Goal: Find specific page/section: Find specific page/section

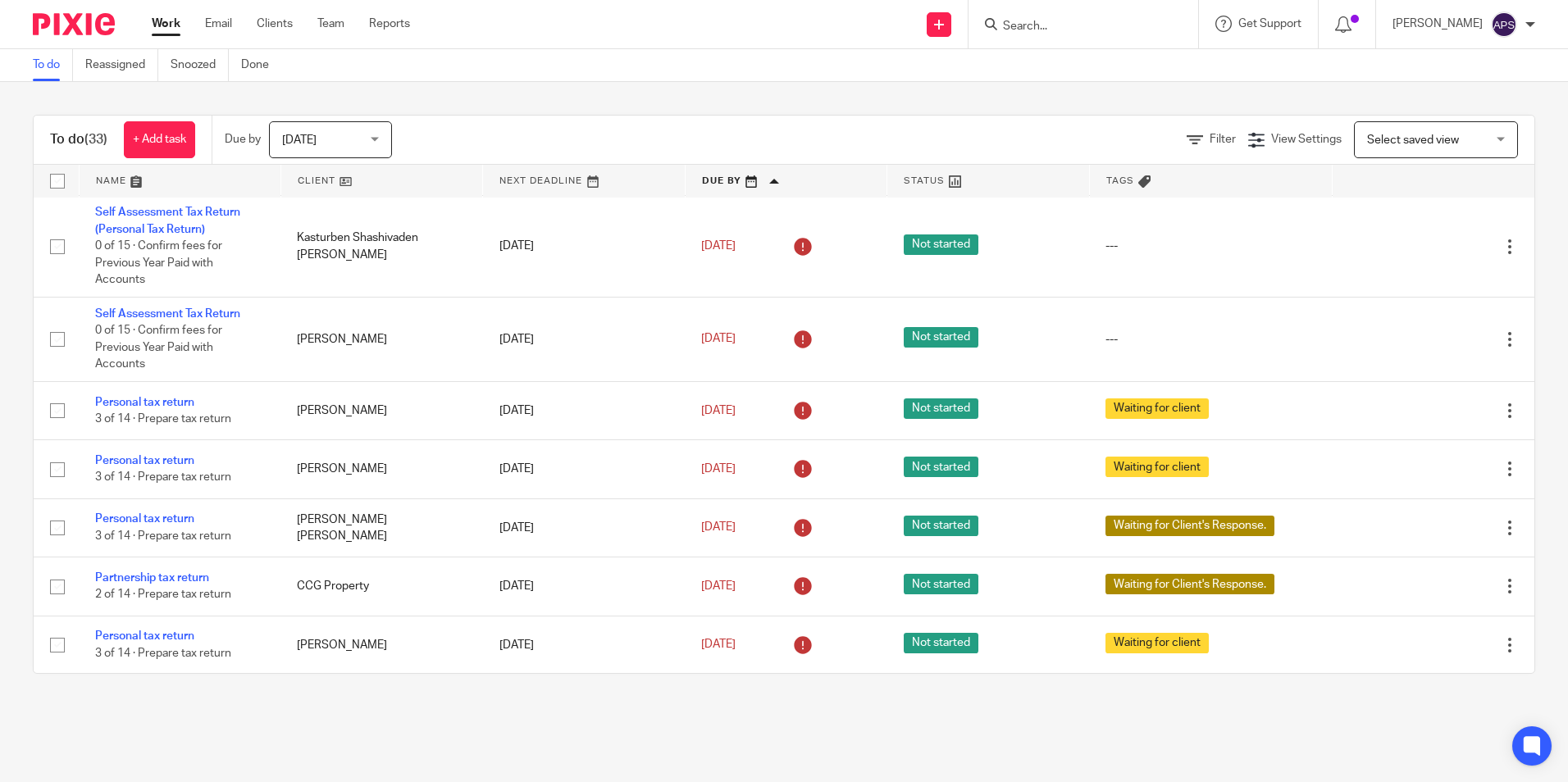
scroll to position [328, 0]
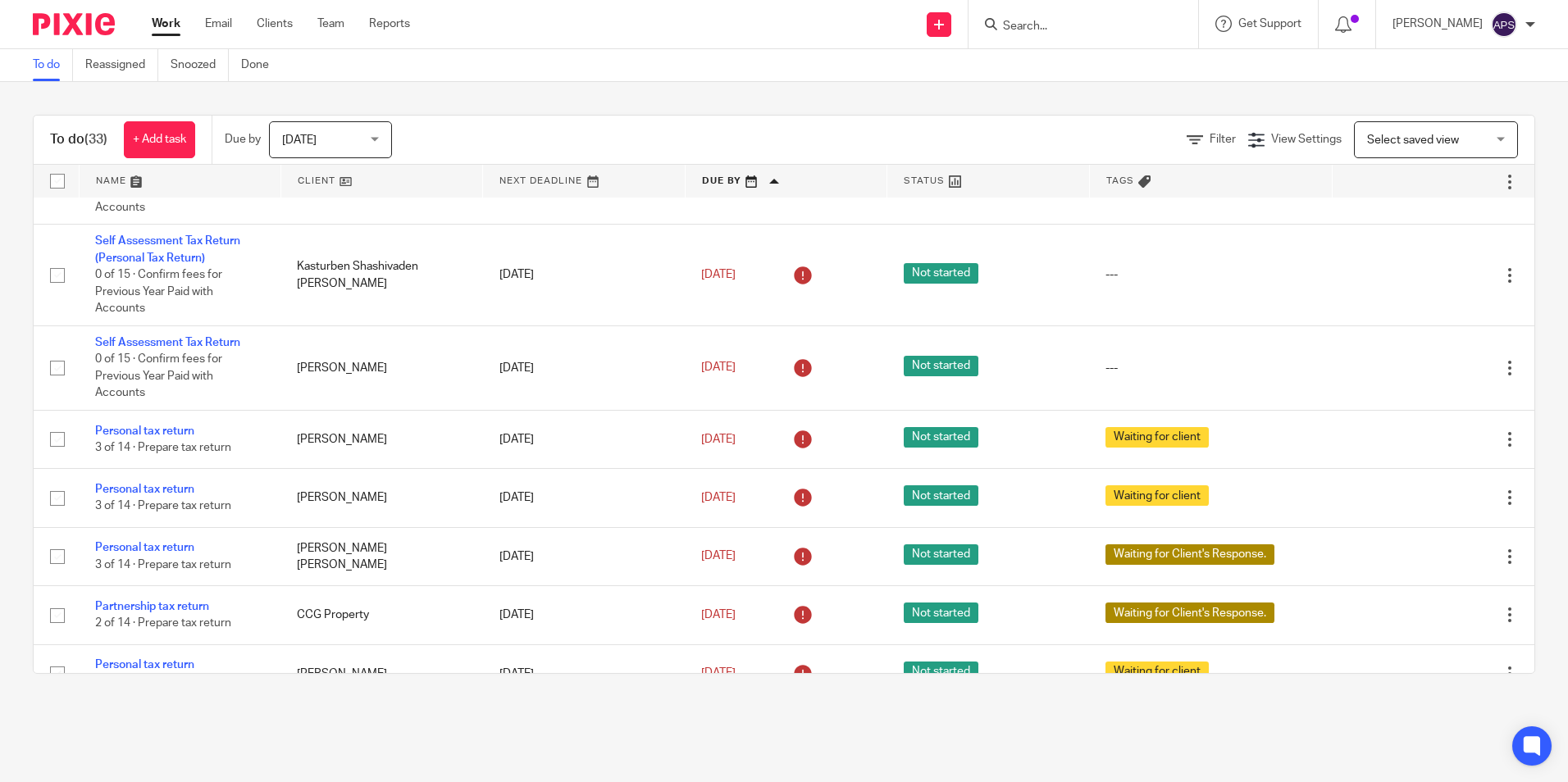
click at [1048, 24] on input "Search" at bounding box center [1075, 26] width 148 height 15
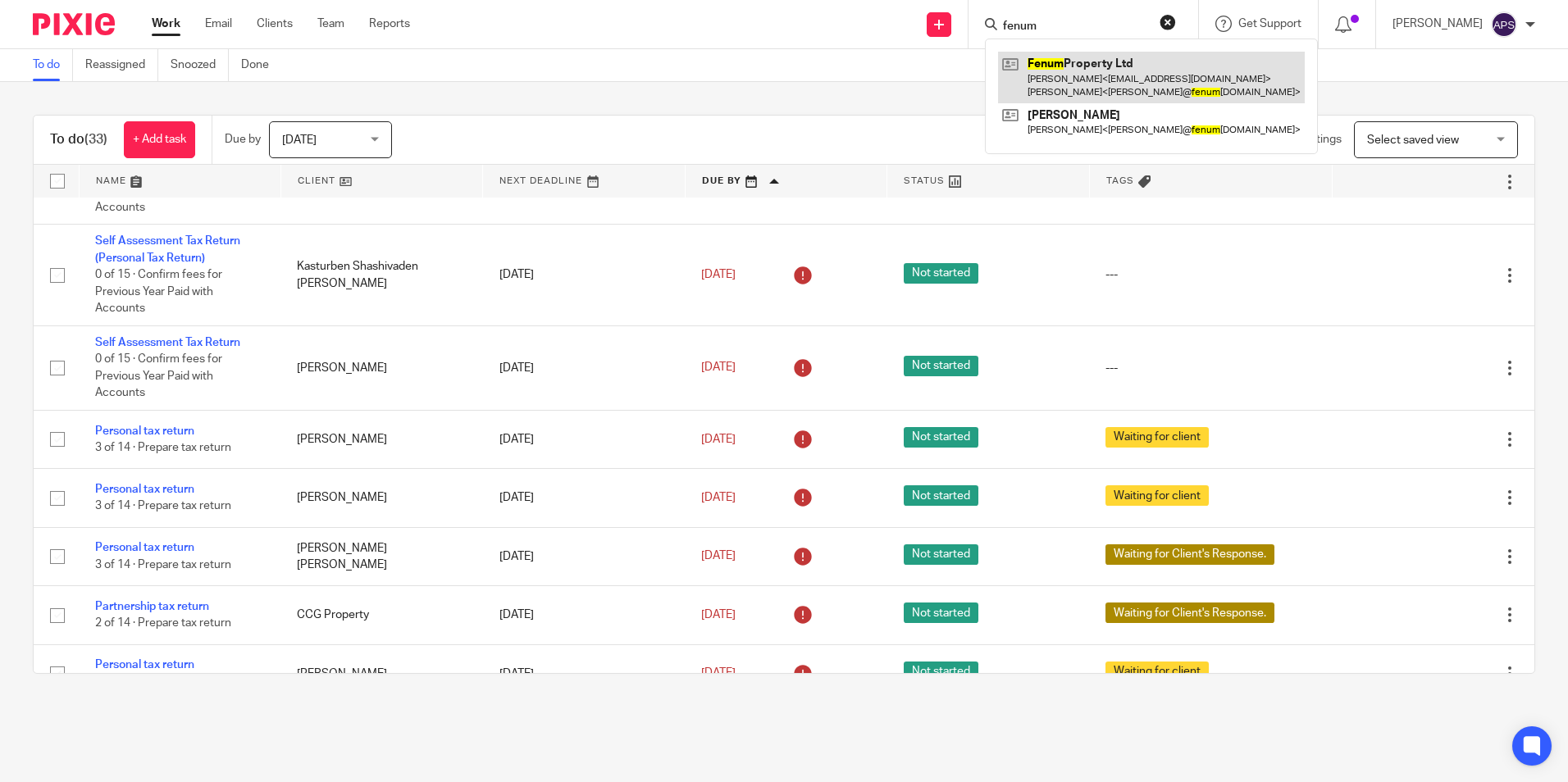
type input "fenum"
click at [1070, 72] on link at bounding box center [1151, 78] width 306 height 51
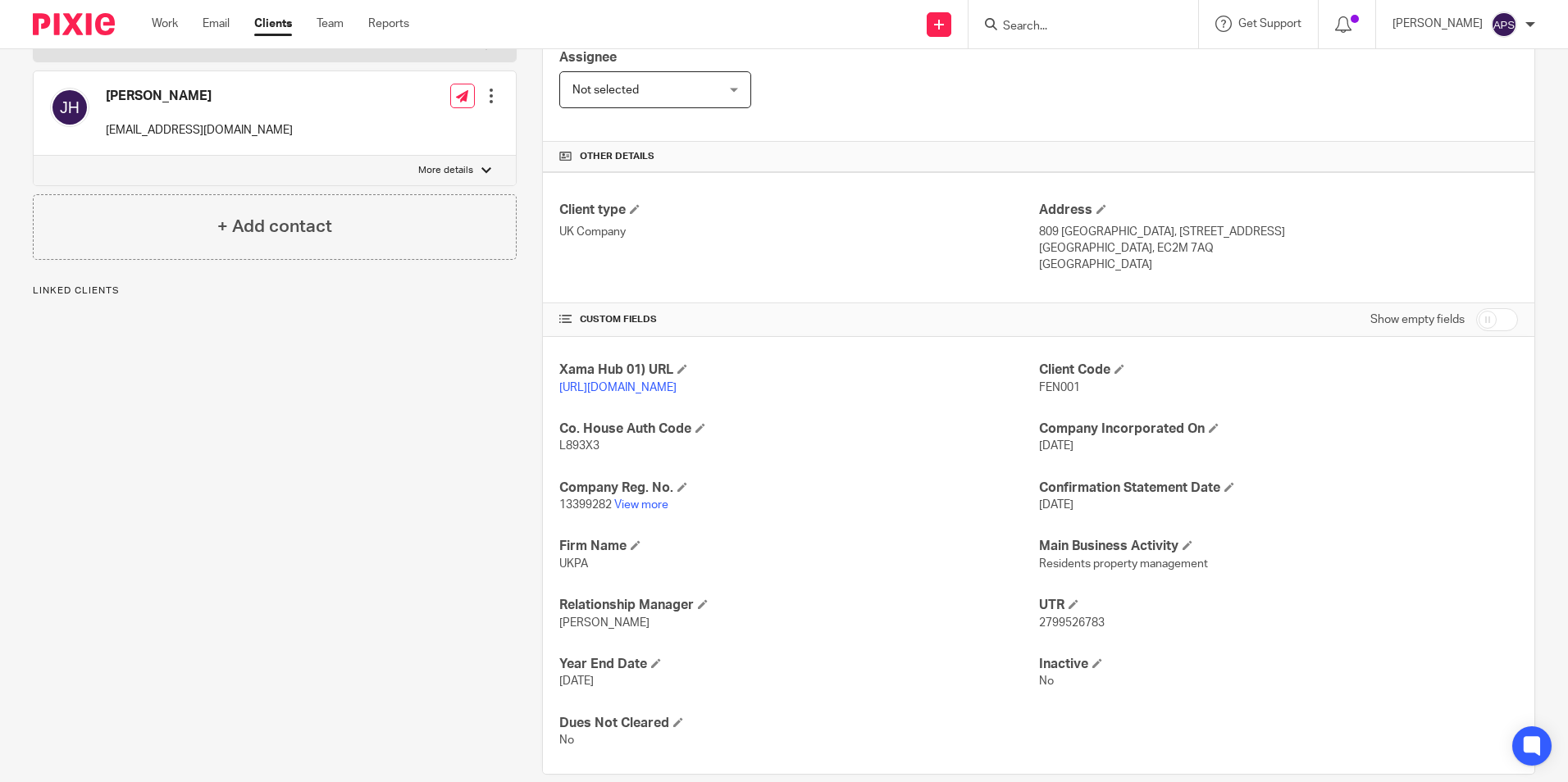
scroll to position [336, 0]
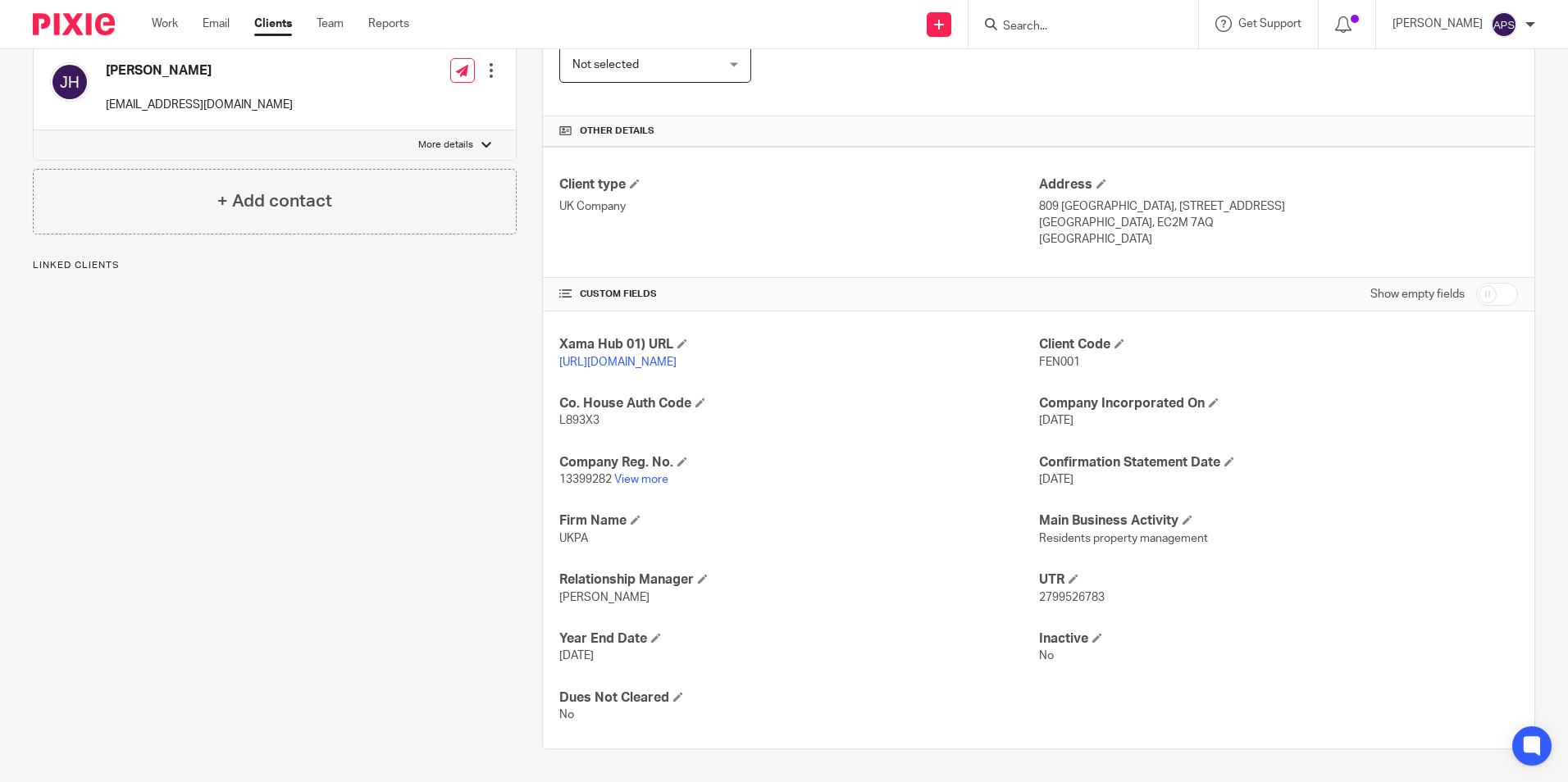
click at [257, 509] on div "Client contacts Joshua Jon Hay (Property) 07915 214 999 josh@fenumproperty.com …" at bounding box center [262, 302] width 510 height 894
drag, startPoint x: 557, startPoint y: 416, endPoint x: 592, endPoint y: 413, distance: 35.1
click at [592, 413] on p "L893X3" at bounding box center [798, 420] width 479 height 16
drag, startPoint x: 1078, startPoint y: 342, endPoint x: 1095, endPoint y: 341, distance: 17.0
click at [1095, 354] on p "FEN001" at bounding box center [1278, 362] width 479 height 16
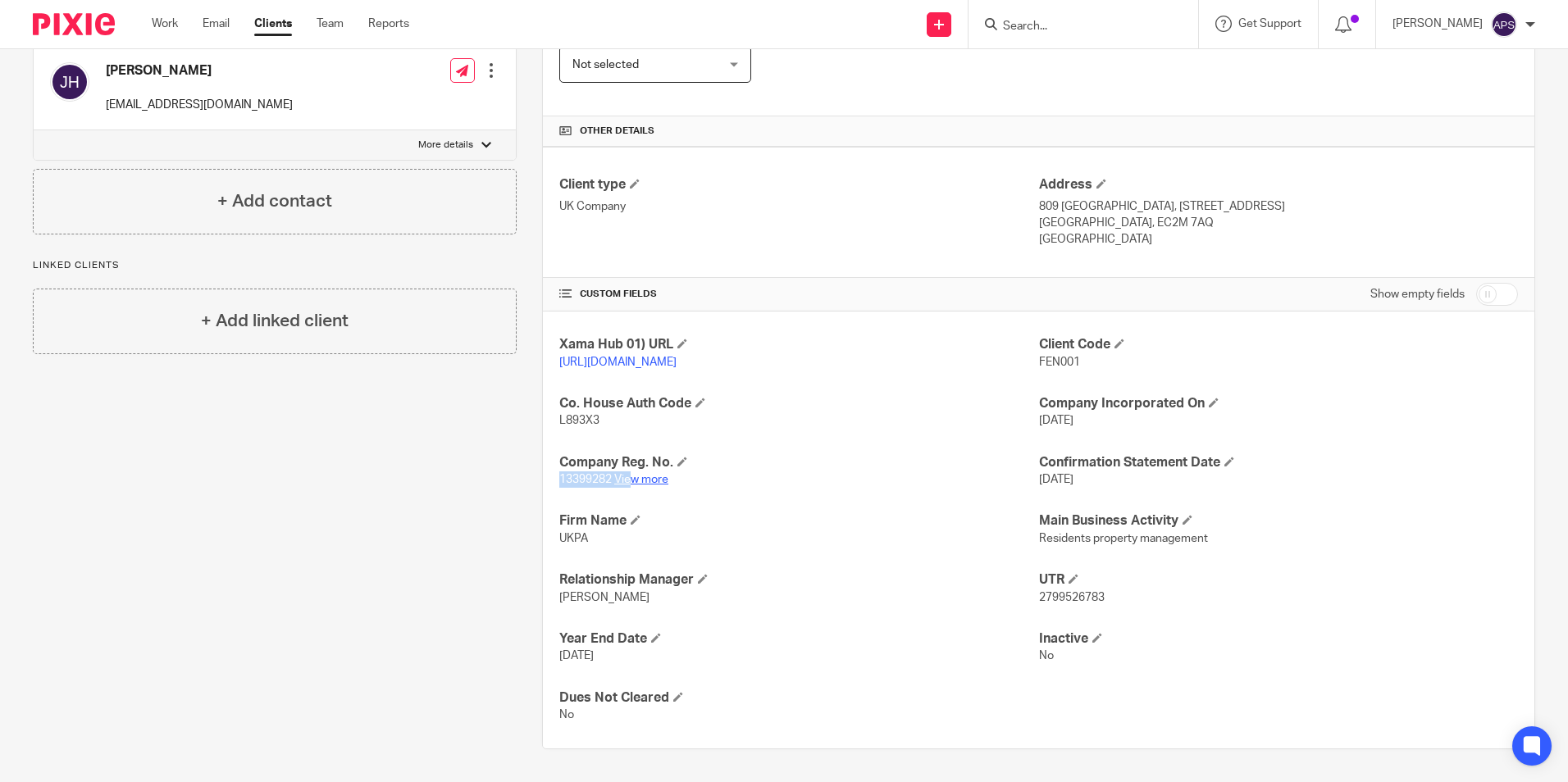
drag, startPoint x: 549, startPoint y: 480, endPoint x: 626, endPoint y: 474, distance: 77.2
click at [626, 474] on div "Xama Hub 01) URL https://platform.xamatech.com/portal/crm/clients/6f668e90-6bdd…" at bounding box center [1038, 530] width 991 height 437
drag, startPoint x: 1026, startPoint y: 594, endPoint x: 1142, endPoint y: 600, distance: 116.2
click at [1144, 599] on div "Xama Hub 01) URL https://platform.xamatech.com/portal/crm/clients/6f668e90-6bdd…" at bounding box center [1038, 530] width 991 height 437
drag, startPoint x: 440, startPoint y: 537, endPoint x: 654, endPoint y: 622, distance: 230.3
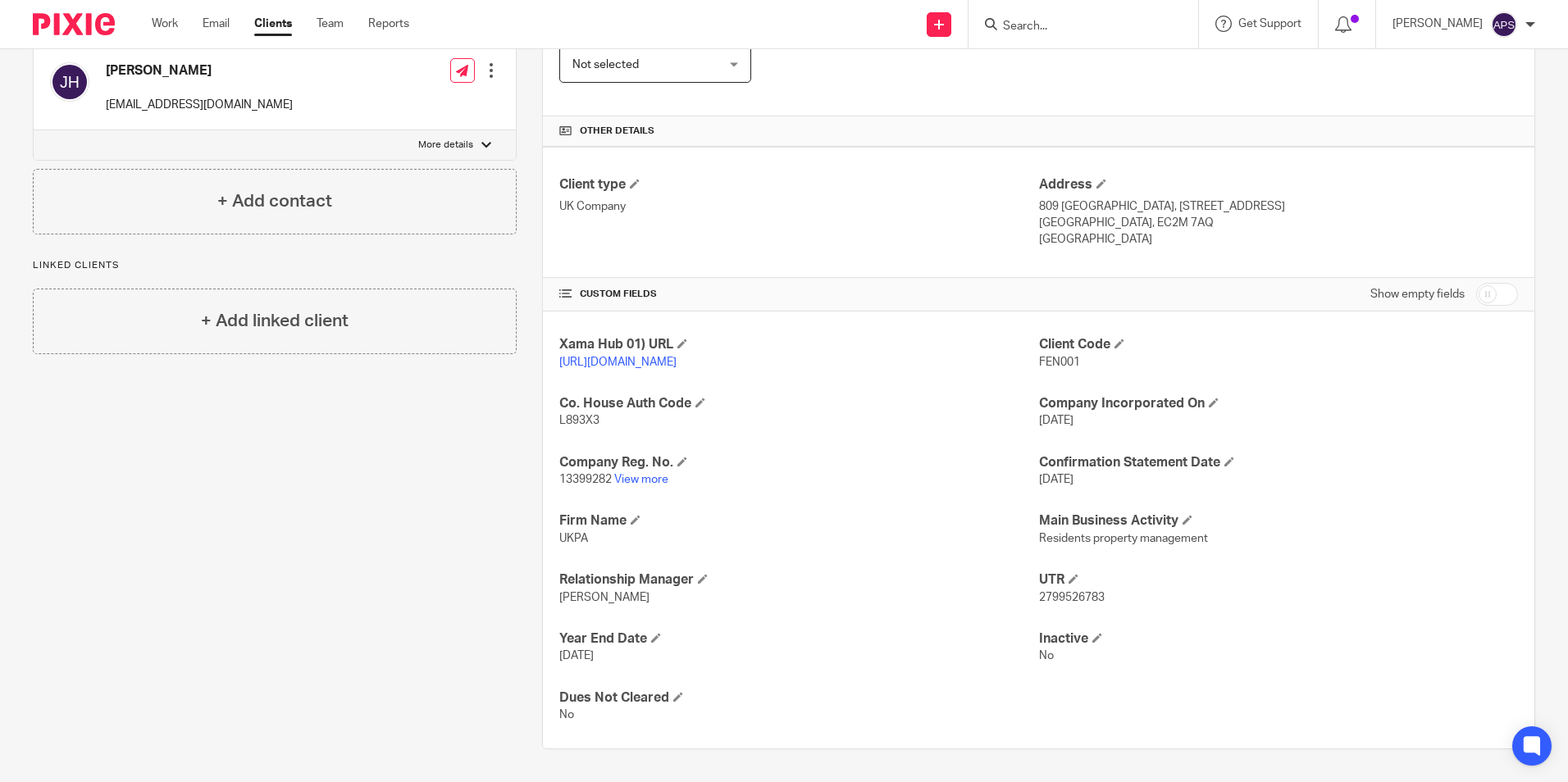
click at [451, 537] on div "Client contacts Joshua Jon Hay (Property) 07915 214 999 josh@fenumproperty.com …" at bounding box center [262, 302] width 510 height 894
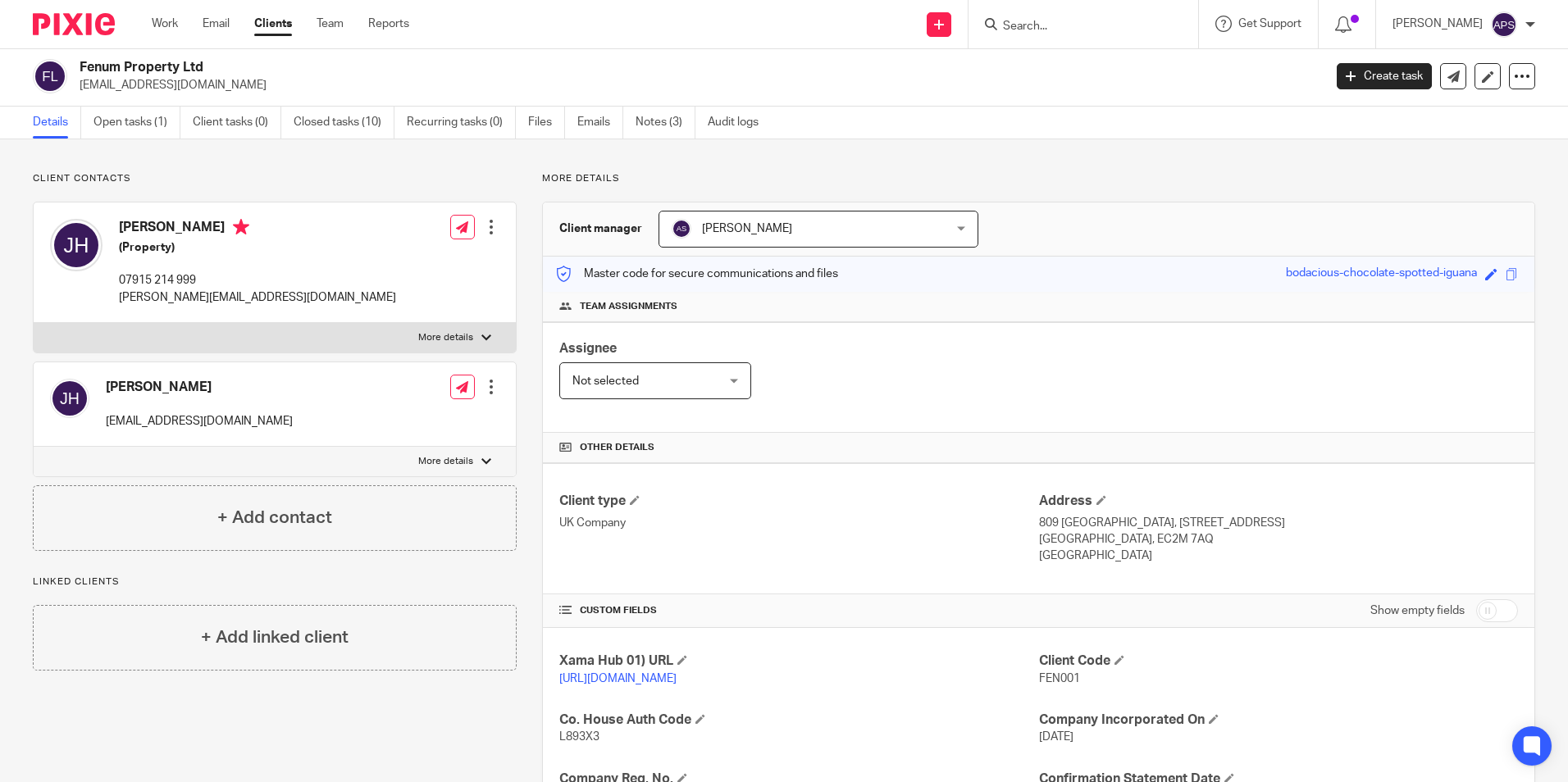
scroll to position [0, 0]
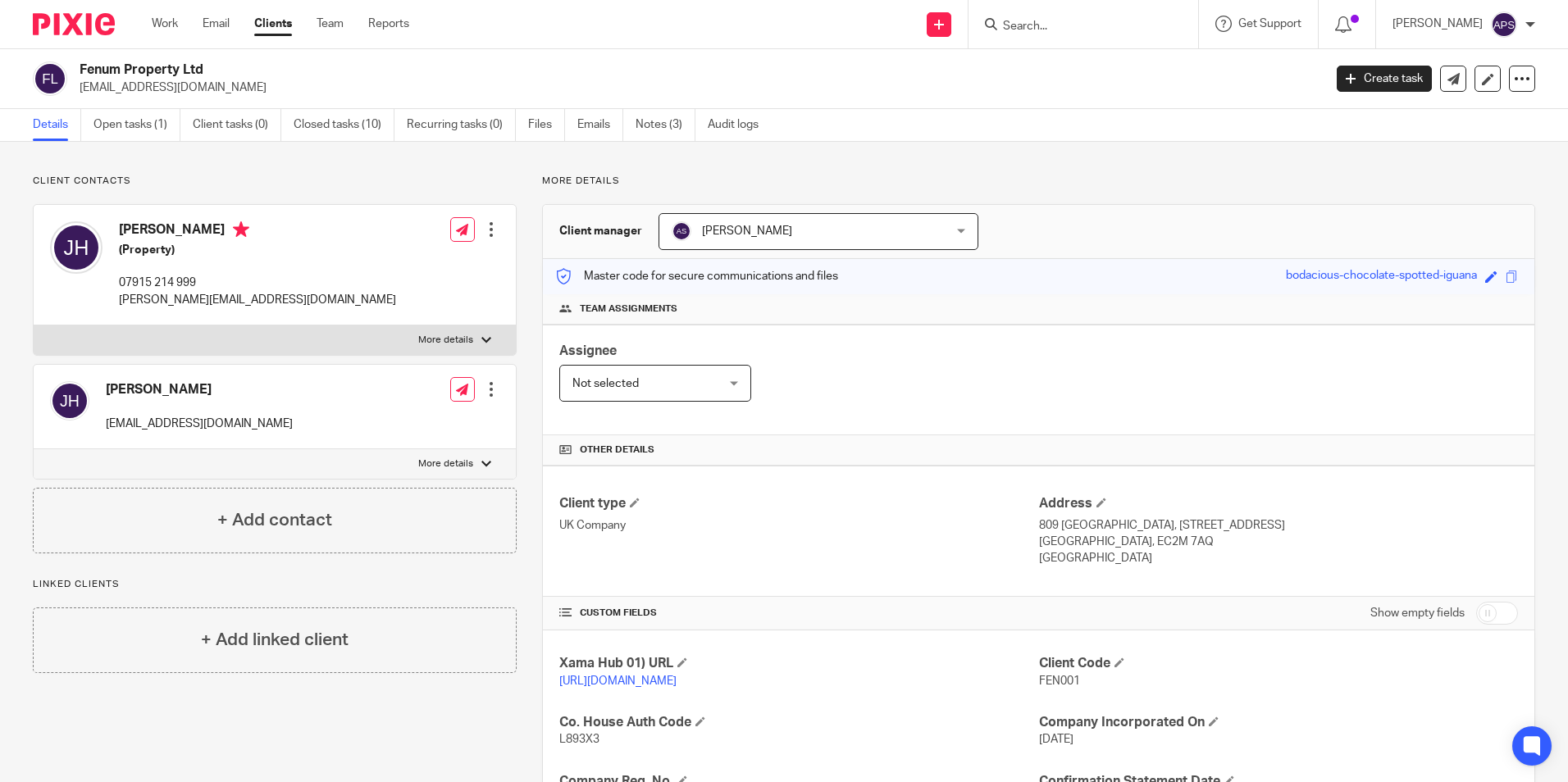
click at [1070, 166] on div "Client contacts Joshua Jon Hay (Property) 07915 214 999 josh@fenumproperty.com …" at bounding box center [784, 622] width 1568 height 960
click at [1032, 169] on div "Client contacts Joshua Jon Hay (Property) 07915 214 999 josh@fenumproperty.com …" at bounding box center [784, 622] width 1568 height 960
click at [1117, 151] on div "Client contacts Joshua Jon Hay (Property) 07915 214 999 josh@fenumproperty.com …" at bounding box center [784, 622] width 1568 height 960
click at [1096, 184] on p "More details" at bounding box center [1038, 181] width 993 height 13
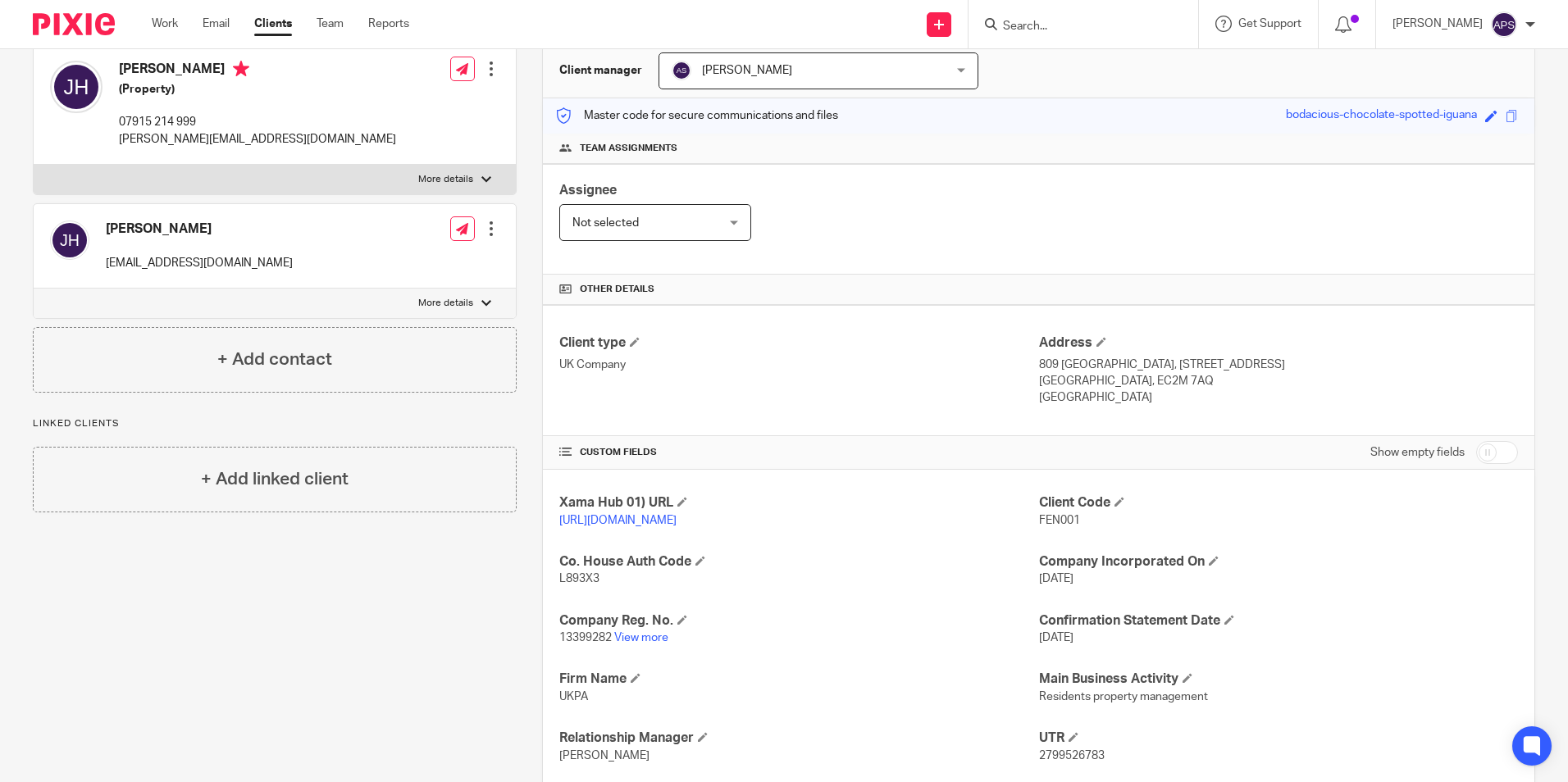
scroll to position [336, 0]
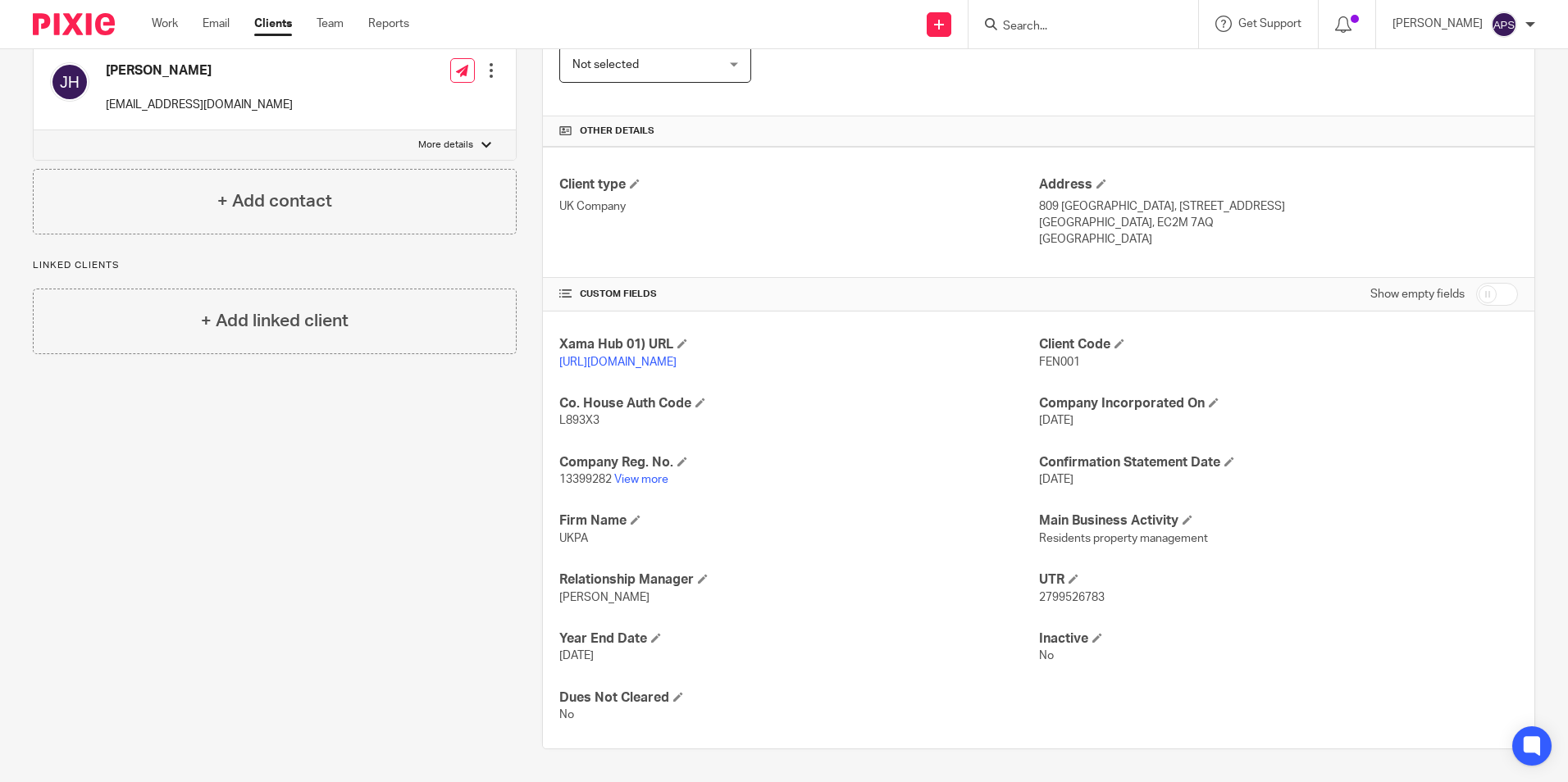
click at [365, 536] on div "Client contacts Joshua Jon Hay (Property) 07915 214 999 josh@fenumproperty.com …" at bounding box center [262, 302] width 510 height 894
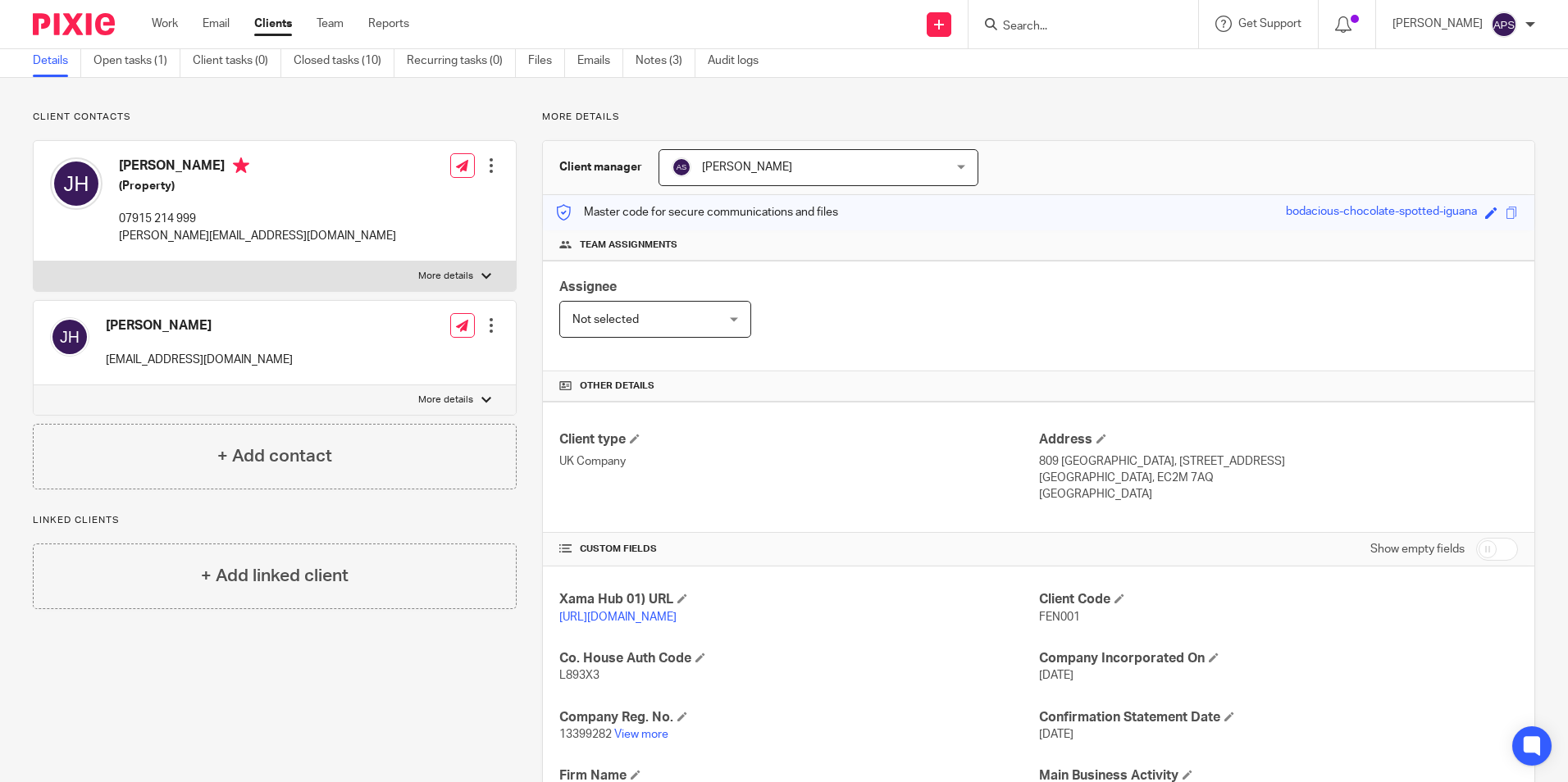
scroll to position [0, 0]
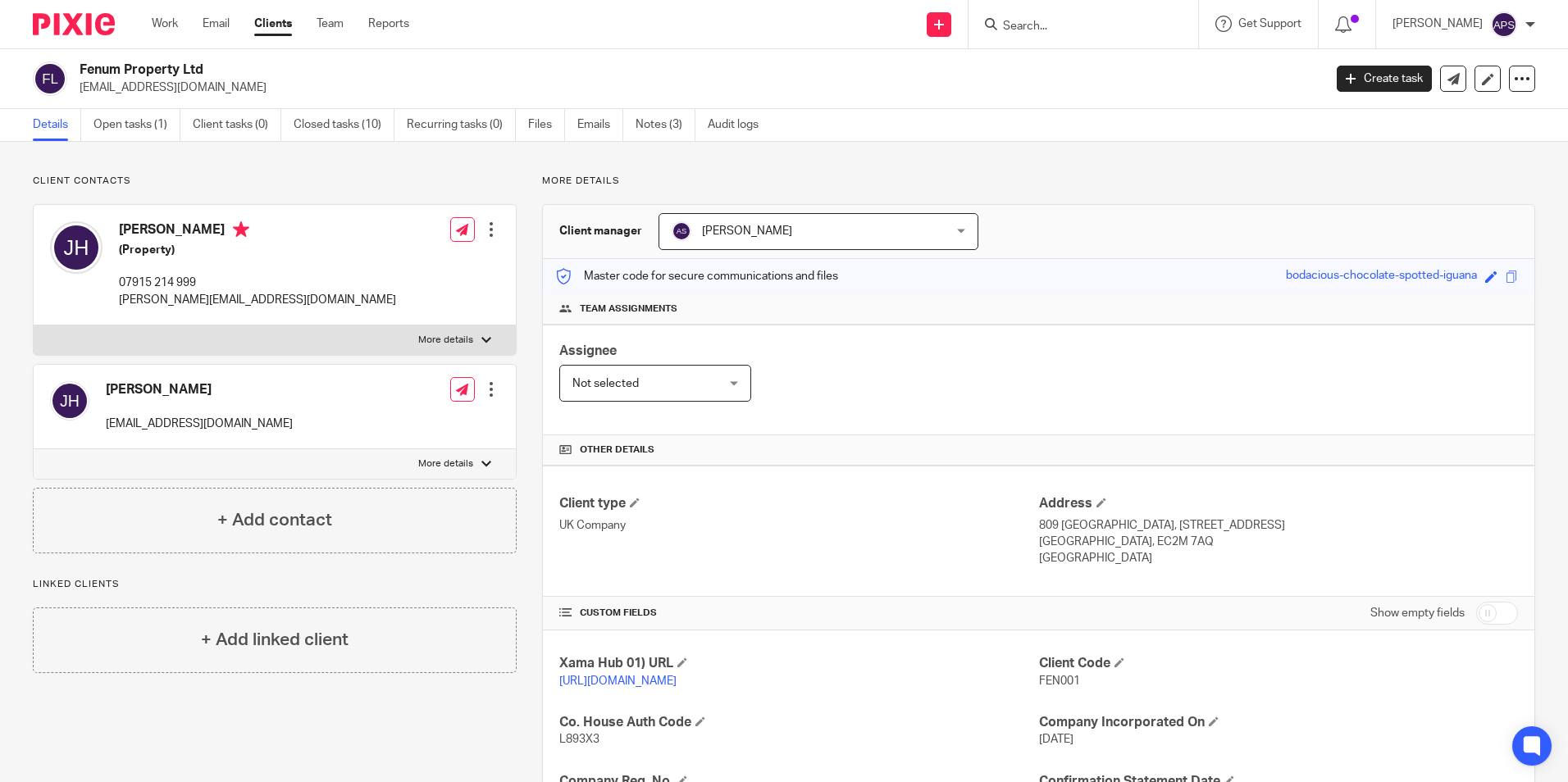
click at [1180, 163] on div "Client contacts Joshua Jon Hay (Property) 07915 214 999 josh@fenumproperty.com …" at bounding box center [784, 622] width 1568 height 960
click at [1176, 177] on p "More details" at bounding box center [1038, 181] width 993 height 13
click at [82, 19] on img at bounding box center [73, 24] width 82 height 22
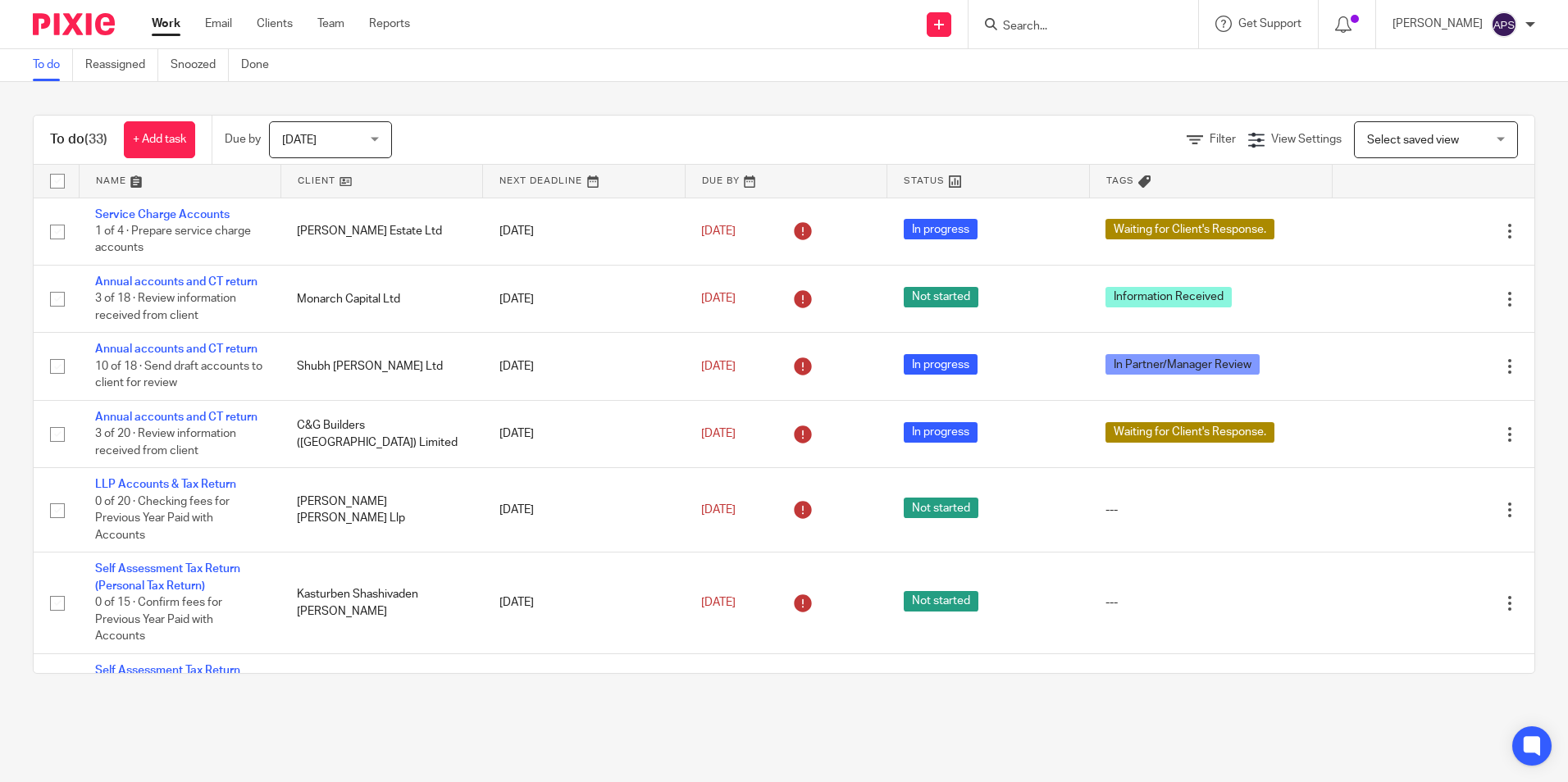
click at [687, 38] on div "Send new email Create task Add client Get Support Contact via email Check our d…" at bounding box center [1001, 24] width 1134 height 49
click at [820, 33] on div "Send new email Create task Add client Get Support Contact via email Check our d…" at bounding box center [1001, 24] width 1134 height 49
click at [755, 9] on div "Send new email Create task Add client Get Support Contact via email Check our d…" at bounding box center [1001, 24] width 1134 height 49
click at [689, 25] on div "Send new email Create task Add client Get Support Contact via email Check our d…" at bounding box center [1001, 24] width 1134 height 49
click at [782, 38] on div "Send new email Create task Add client Get Support Contact via email Check our d…" at bounding box center [1001, 24] width 1134 height 49
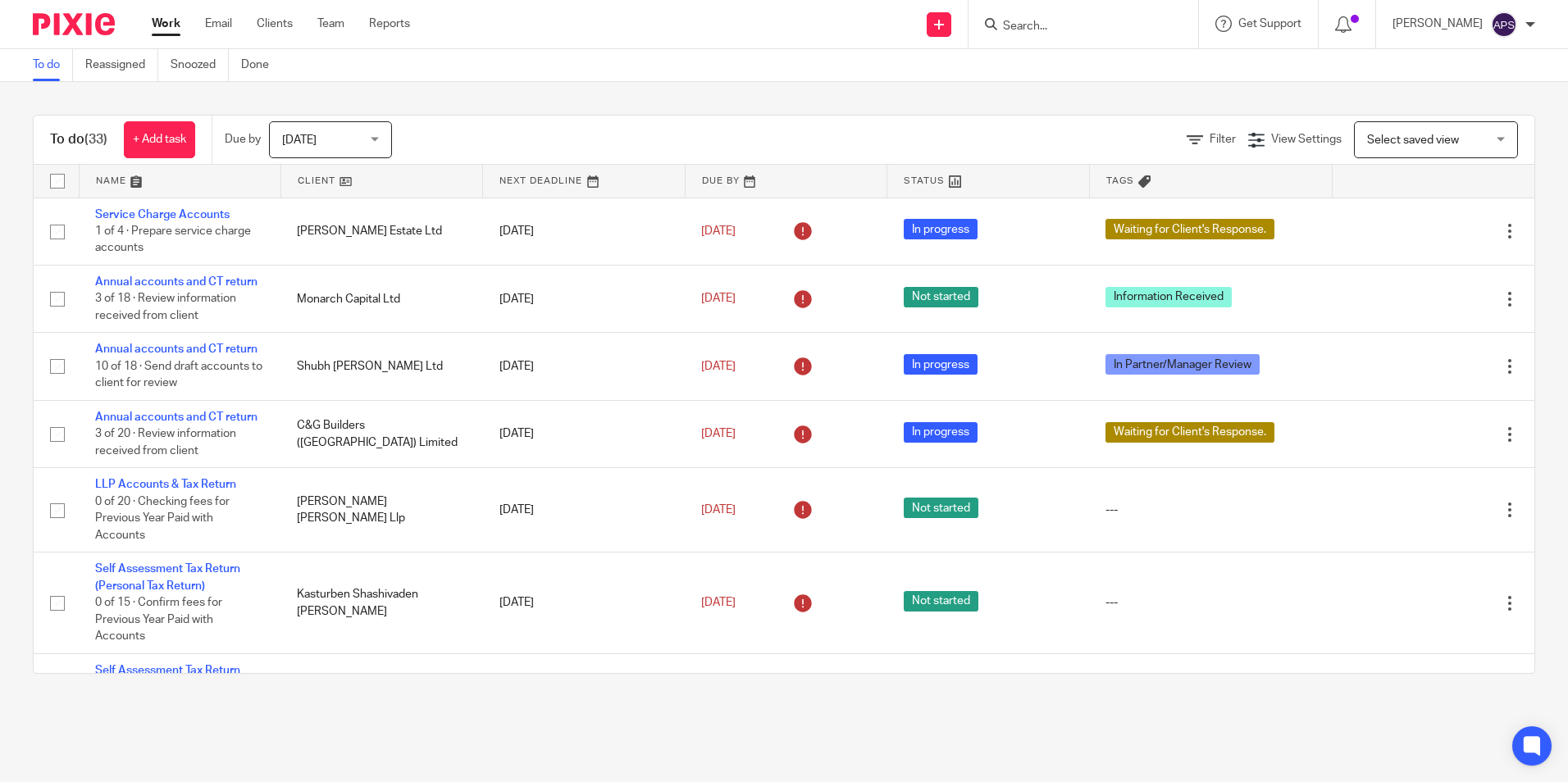
click at [796, 701] on div "To do (33) + Add task Due by [DATE] [DATE] [DATE] [DATE] This week Next week Th…" at bounding box center [784, 394] width 1568 height 625
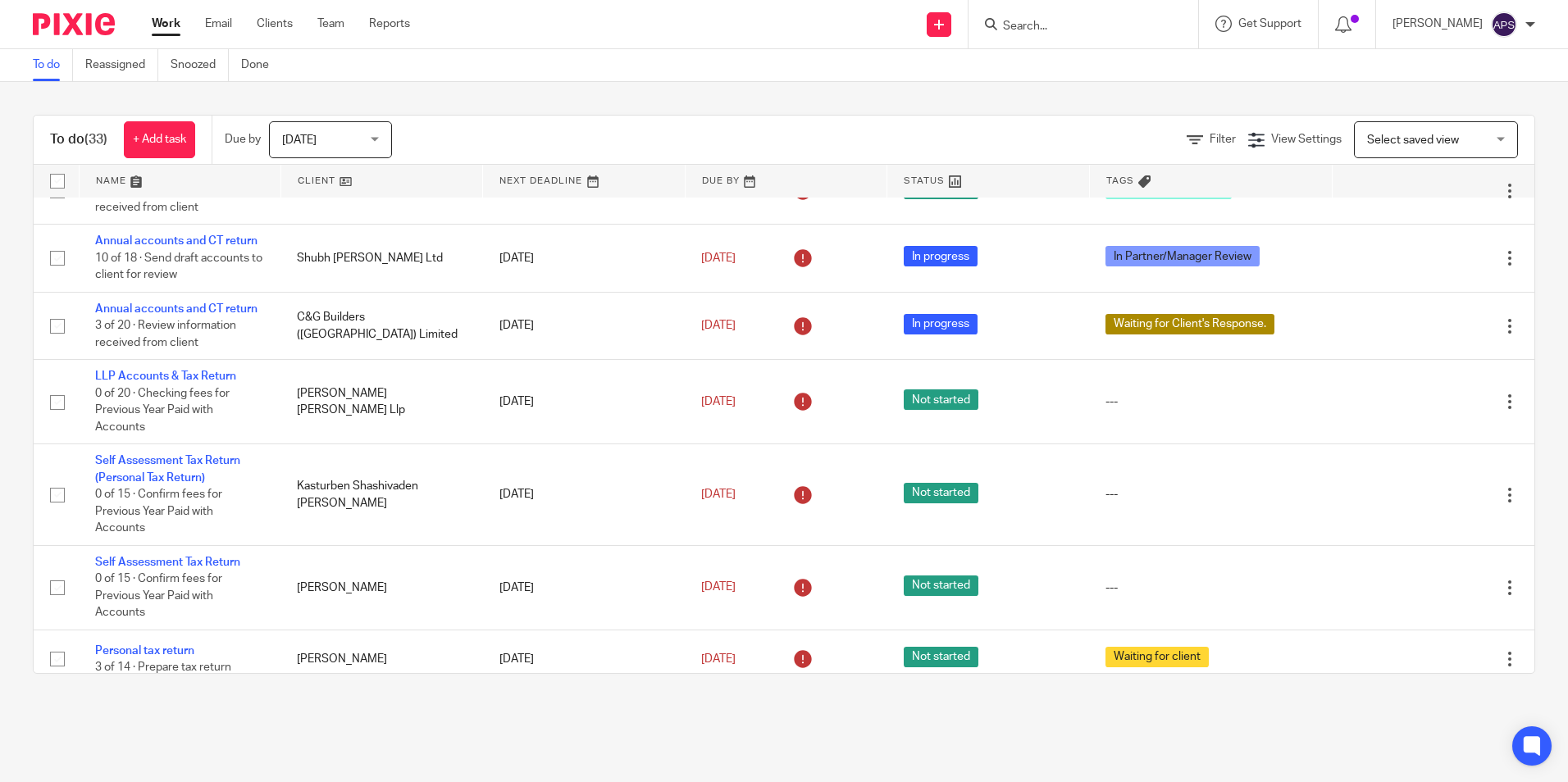
scroll to position [246, 0]
